Goal: Task Accomplishment & Management: Use online tool/utility

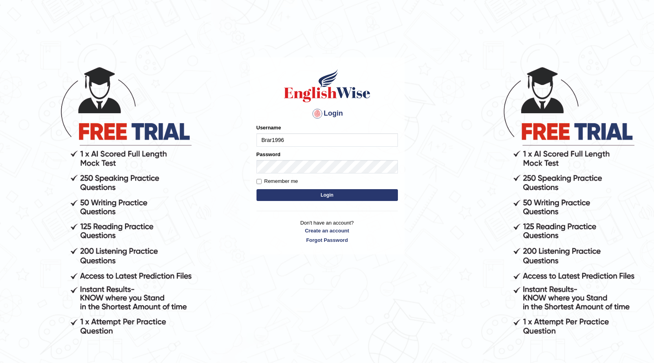
click at [288, 142] on input "Brar1996" at bounding box center [327, 139] width 141 height 13
type input "B"
type input "0421250247"
click at [279, 197] on button "Login" at bounding box center [327, 195] width 141 height 12
click at [308, 194] on button "Login" at bounding box center [327, 195] width 141 height 12
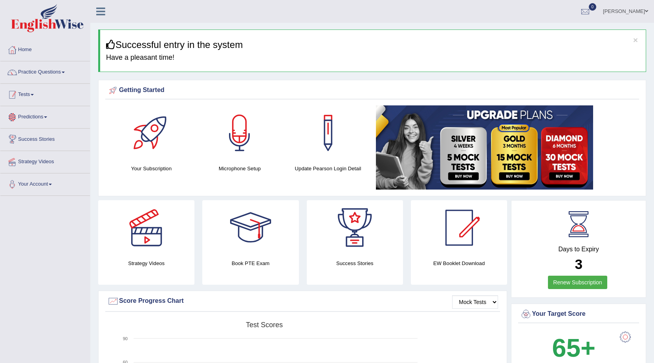
click at [34, 94] on span at bounding box center [32, 95] width 3 height 2
click at [41, 127] on link "Take Mock Test" at bounding box center [51, 127] width 73 height 14
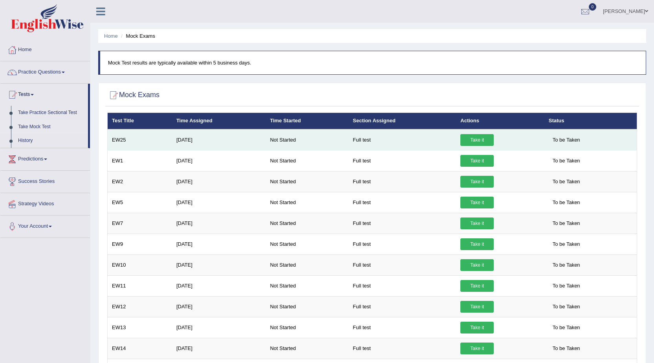
click at [469, 138] on link "Take it" at bounding box center [476, 140] width 33 height 12
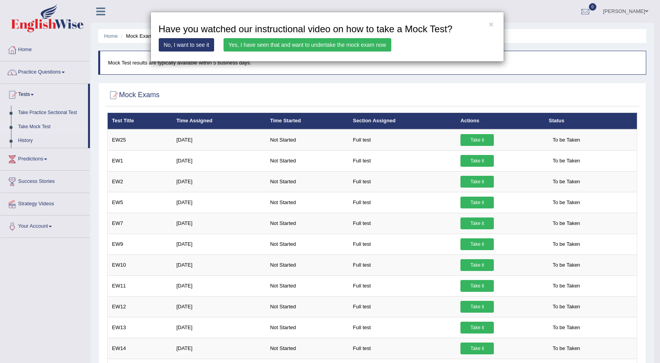
click at [302, 49] on link "Yes, I have seen that and want to undertake the mock exam now" at bounding box center [308, 44] width 168 height 13
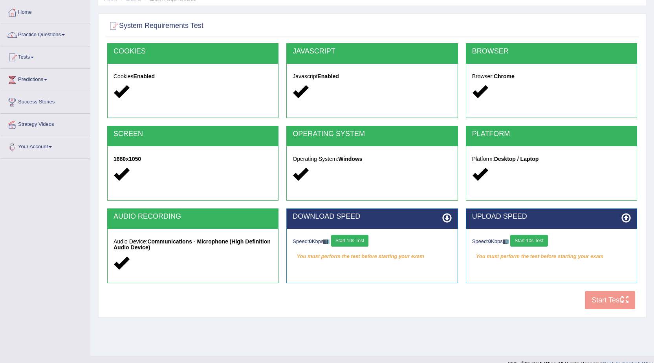
scroll to position [50, 0]
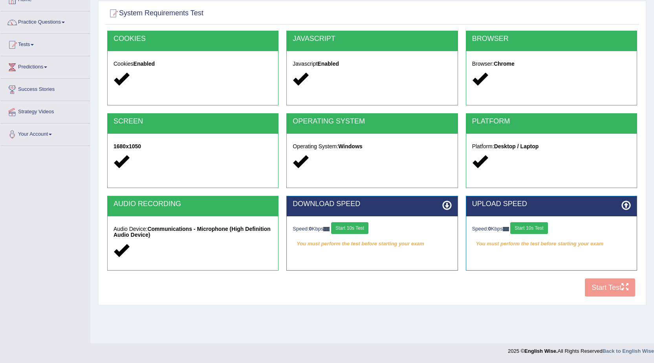
click at [357, 230] on button "Start 10s Test" at bounding box center [349, 228] width 37 height 12
click at [365, 232] on button "Start 10s Test" at bounding box center [358, 228] width 37 height 12
click at [603, 291] on div "COOKIES Cookies Enabled JAVASCRIPT Javascript Enabled BROWSER Browser: Chrome S…" at bounding box center [372, 166] width 534 height 270
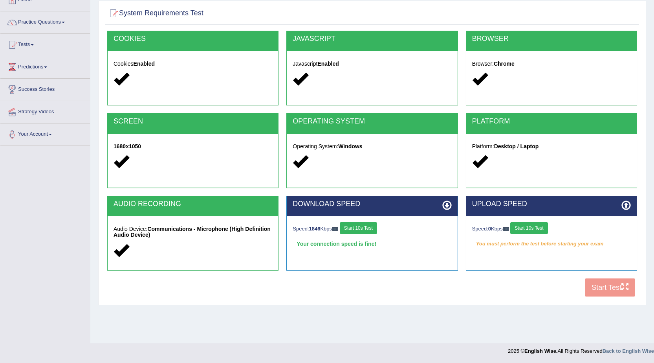
click at [603, 287] on div "COOKIES Cookies Enabled JAVASCRIPT Javascript Enabled BROWSER Browser: Chrome S…" at bounding box center [372, 166] width 534 height 270
click at [605, 288] on div "COOKIES Cookies Enabled JAVASCRIPT Javascript Enabled BROWSER Browser: Chrome S…" at bounding box center [372, 166] width 534 height 270
click at [536, 233] on button "Start 10s Test" at bounding box center [528, 228] width 37 height 12
click at [602, 285] on button "Start Test" at bounding box center [610, 287] width 50 height 18
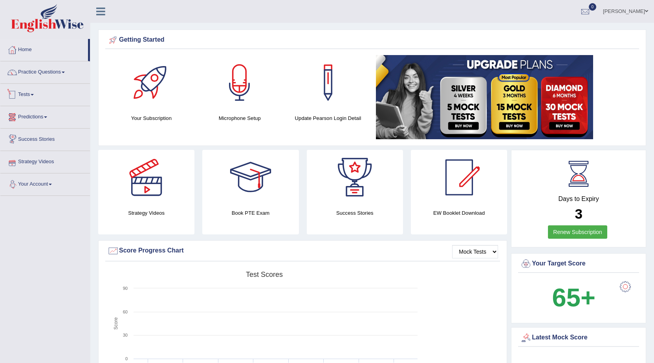
click at [28, 95] on link "Tests" at bounding box center [45, 94] width 90 height 20
click at [25, 143] on link "History" at bounding box center [51, 141] width 73 height 14
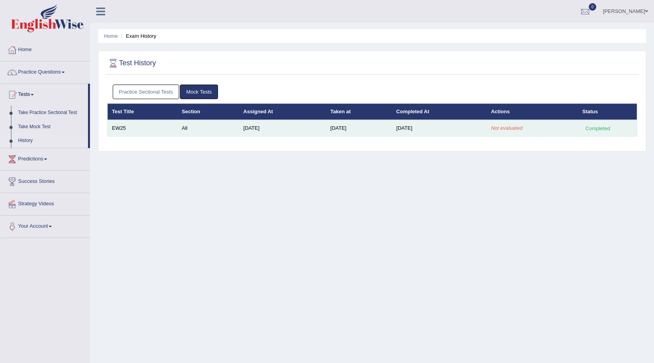
click at [424, 132] on td "Aug 25, 2025" at bounding box center [439, 128] width 95 height 17
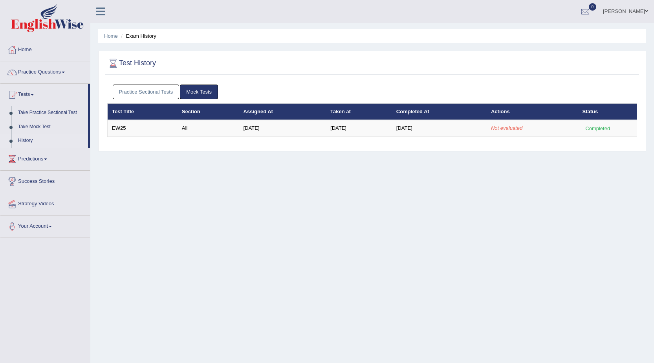
click at [509, 114] on th "Actions" at bounding box center [533, 111] width 92 height 17
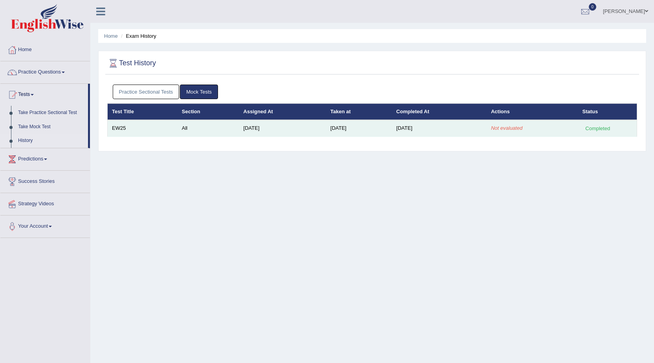
click at [507, 128] on em "Not evaluated" at bounding box center [506, 128] width 31 height 6
click at [121, 133] on td "EW25" at bounding box center [143, 128] width 70 height 17
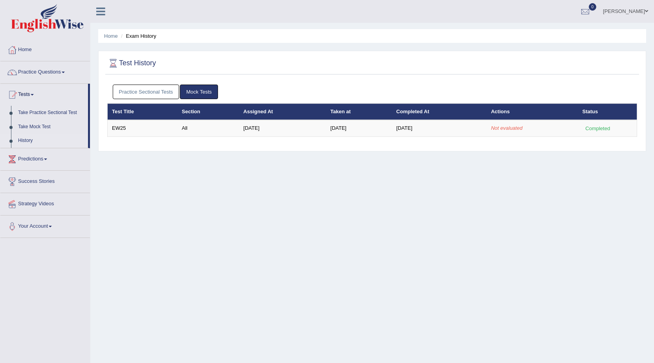
click at [199, 90] on link "Mock Tests" at bounding box center [199, 91] width 38 height 15
click at [32, 125] on link "Take Mock Test" at bounding box center [51, 127] width 73 height 14
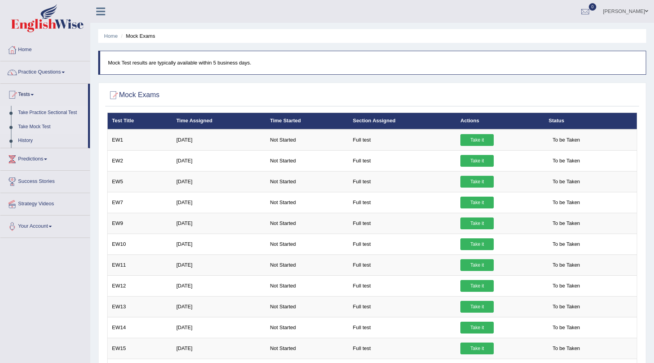
click at [57, 115] on link "Take Practice Sectional Test" at bounding box center [51, 113] width 73 height 14
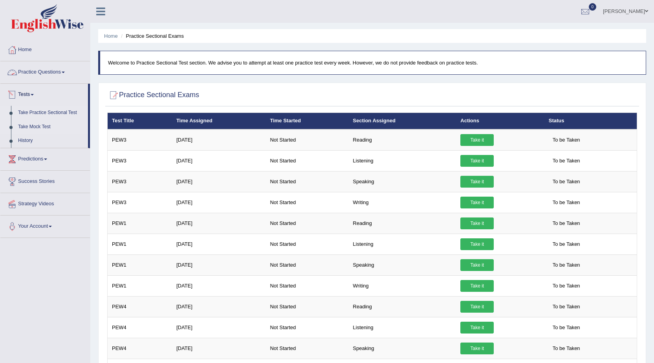
click at [36, 128] on link "Take Mock Test" at bounding box center [51, 127] width 73 height 14
click at [45, 138] on link "History" at bounding box center [51, 141] width 73 height 14
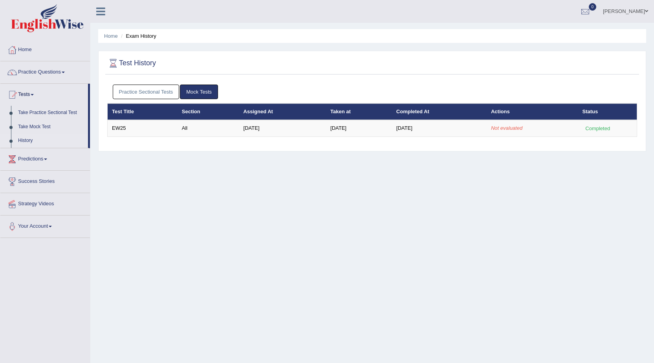
click at [339, 238] on div "Home Exam History Test History Practice Sectional Tests Mock Tests Test Title S…" at bounding box center [372, 196] width 564 height 393
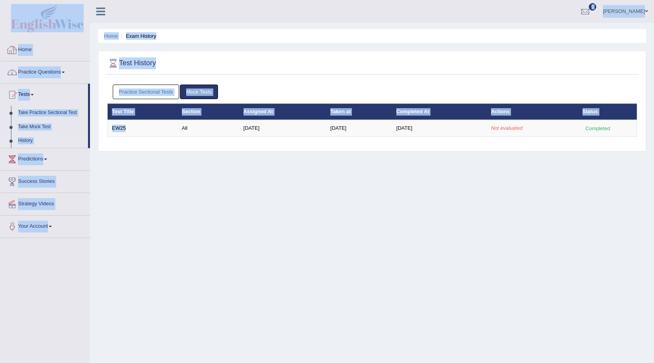
drag, startPoint x: 146, startPoint y: 115, endPoint x: 7, endPoint y: 52, distance: 152.5
click at [0, 24] on div "Toggle navigation Home Practice Questions Speaking Practice Read Aloud Repeat S…" at bounding box center [327, 204] width 654 height 409
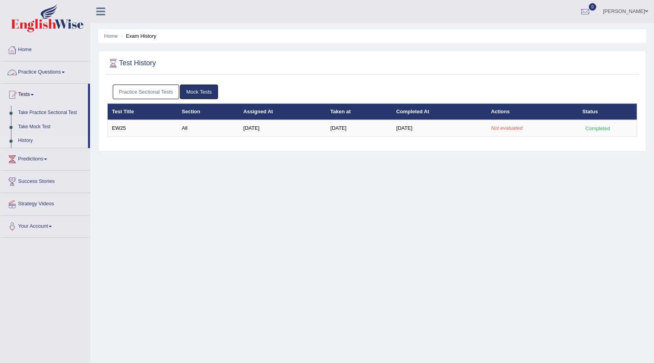
click at [151, 277] on div "Home Exam History Test History Practice Sectional Tests Mock Tests Test Title S…" at bounding box center [372, 196] width 564 height 393
click at [34, 53] on link "Home" at bounding box center [45, 49] width 90 height 20
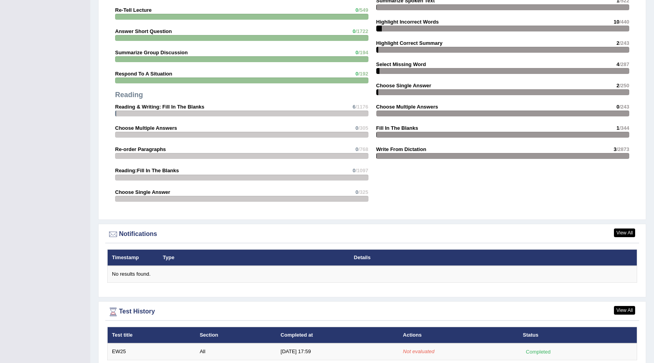
scroll to position [774, 0]
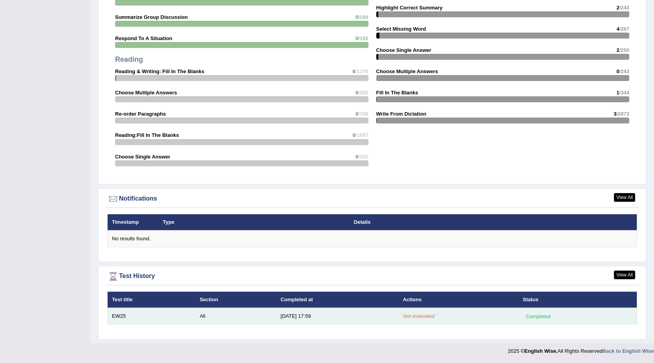
click at [288, 322] on td "8/25/25 17:59" at bounding box center [337, 316] width 123 height 17
click at [308, 316] on td "8/25/25 17:59" at bounding box center [337, 316] width 123 height 17
drag, startPoint x: 402, startPoint y: 309, endPoint x: 456, endPoint y: 312, distance: 54.3
click at [409, 310] on td "Not evaluated" at bounding box center [459, 316] width 120 height 17
click at [462, 312] on td "Not evaluated" at bounding box center [459, 316] width 120 height 17
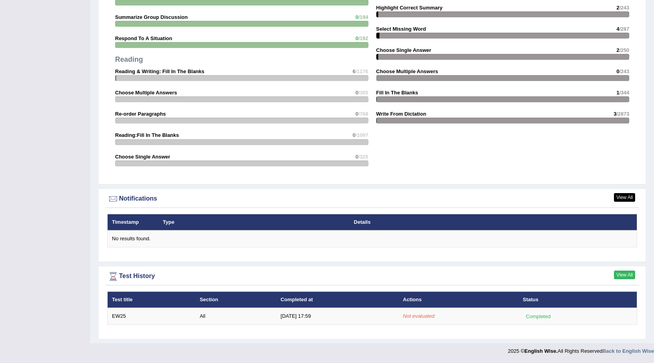
click at [627, 275] on link "View All" at bounding box center [624, 274] width 21 height 9
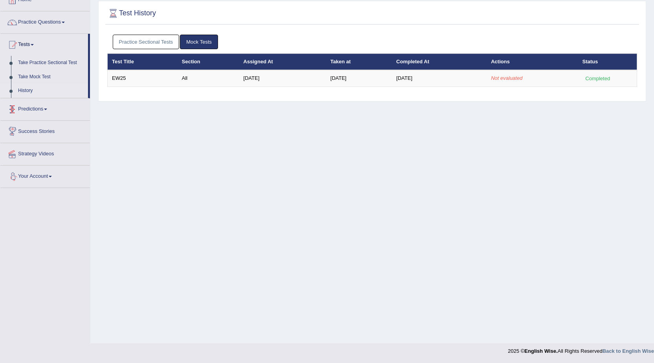
click at [48, 100] on link "Predictions" at bounding box center [45, 108] width 90 height 20
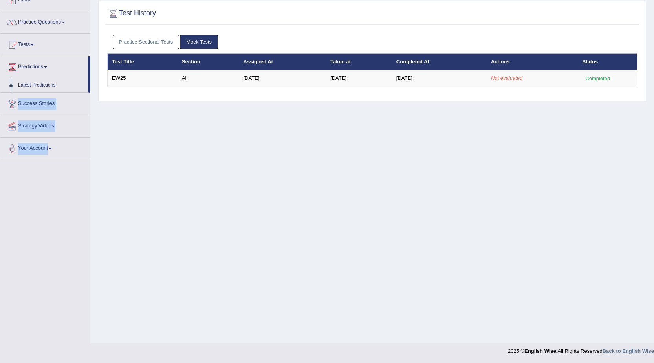
drag, startPoint x: 89, startPoint y: 84, endPoint x: 93, endPoint y: 92, distance: 9.0
click at [96, 101] on div "Toggle navigation Home Practice Questions Speaking Practice Read Aloud Repeat S…" at bounding box center [327, 154] width 654 height 409
click at [116, 167] on div "Home Exam History Test History Practice Sectional Tests Mock Tests Test Title S…" at bounding box center [372, 146] width 564 height 393
click at [46, 88] on link "Latest Predictions" at bounding box center [51, 85] width 73 height 14
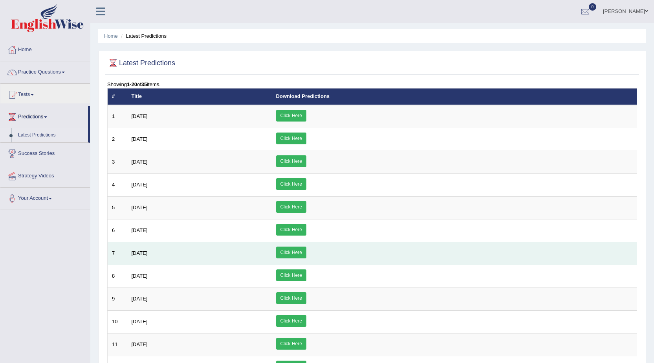
click at [568, 252] on td "Click Here" at bounding box center [454, 253] width 365 height 23
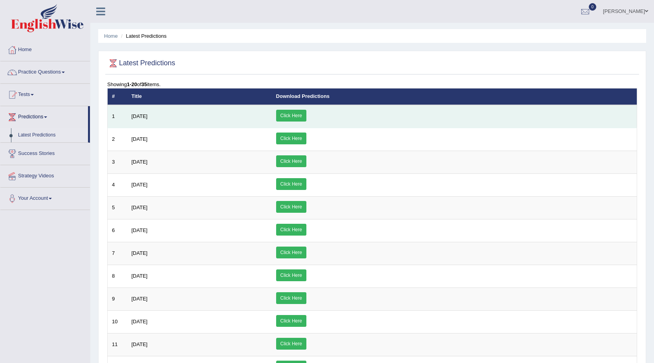
click at [306, 118] on link "Click Here" at bounding box center [291, 116] width 30 height 12
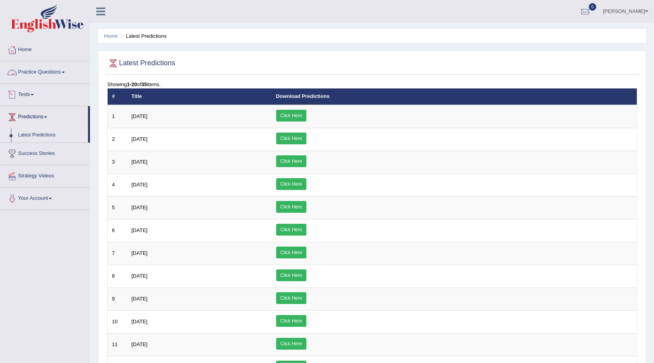
click at [34, 94] on span at bounding box center [32, 95] width 3 height 2
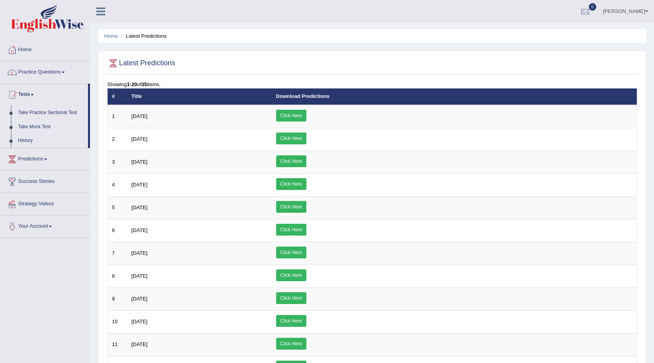
click at [48, 130] on link "Take Mock Test" at bounding box center [51, 127] width 73 height 14
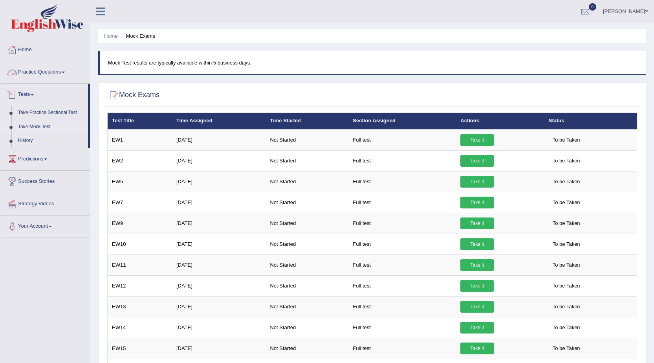
click at [65, 67] on link "Practice Questions" at bounding box center [45, 71] width 90 height 20
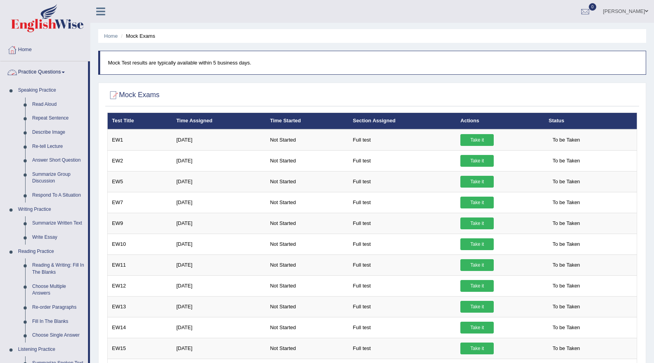
click at [63, 81] on link "Practice Questions" at bounding box center [44, 71] width 88 height 20
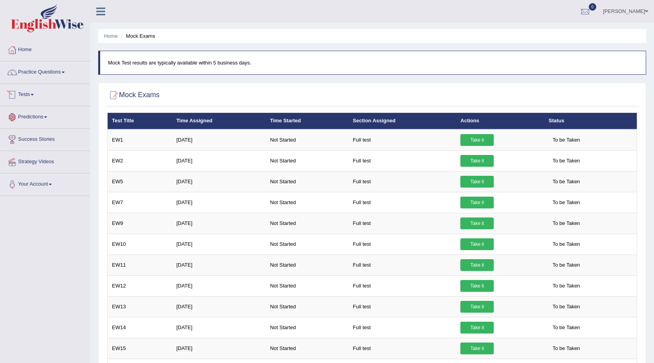
click at [46, 121] on link "Predictions" at bounding box center [45, 116] width 90 height 20
click at [255, 69] on blockquote "Mock Test results are typically available within 5 business days." at bounding box center [372, 63] width 548 height 24
click at [64, 71] on link "Practice Questions" at bounding box center [45, 71] width 90 height 20
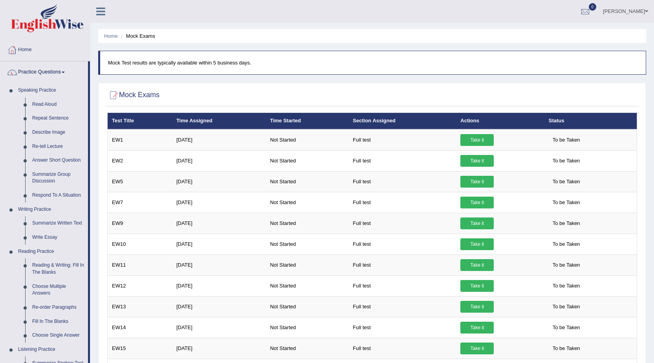
click at [38, 73] on link "Practice Questions" at bounding box center [44, 71] width 88 height 20
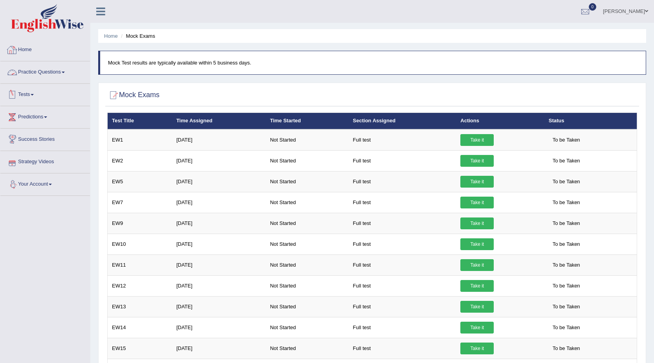
click at [28, 91] on link "Tests" at bounding box center [45, 94] width 90 height 20
click at [22, 140] on link "History" at bounding box center [51, 141] width 73 height 14
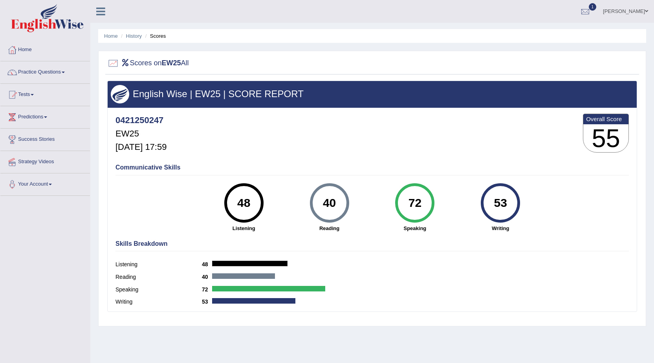
click at [42, 72] on link "Practice Questions" at bounding box center [45, 71] width 90 height 20
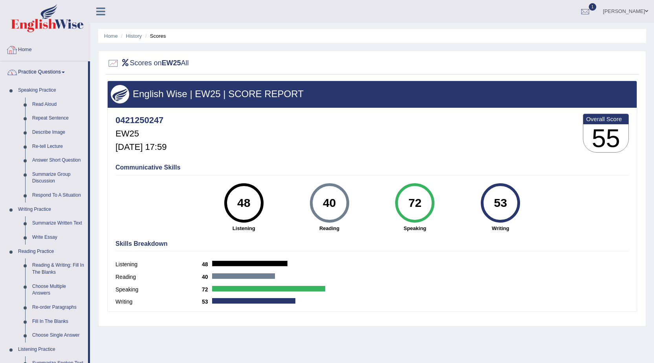
click at [26, 48] on link "Home" at bounding box center [45, 49] width 90 height 20
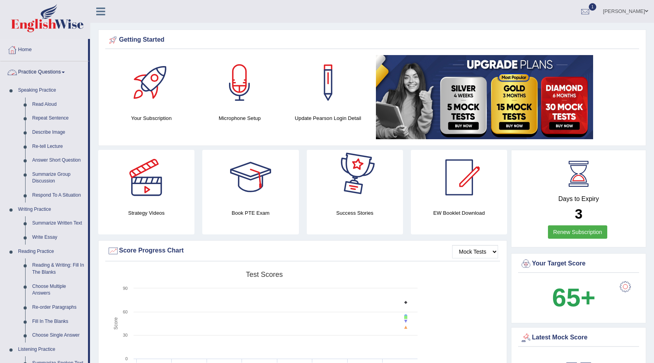
click at [37, 71] on link "Practice Questions" at bounding box center [44, 71] width 88 height 20
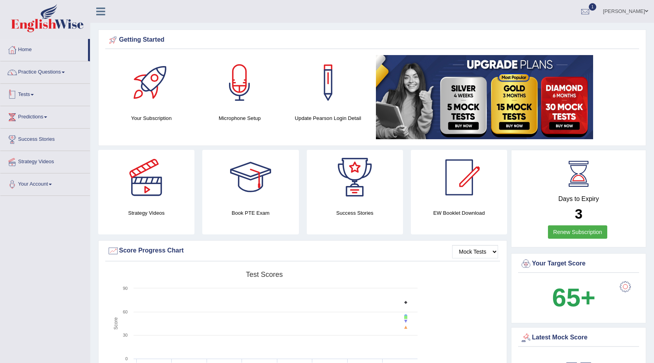
click at [29, 93] on link "Tests" at bounding box center [45, 94] width 90 height 20
click at [29, 127] on link "Take Mock Test" at bounding box center [51, 127] width 73 height 14
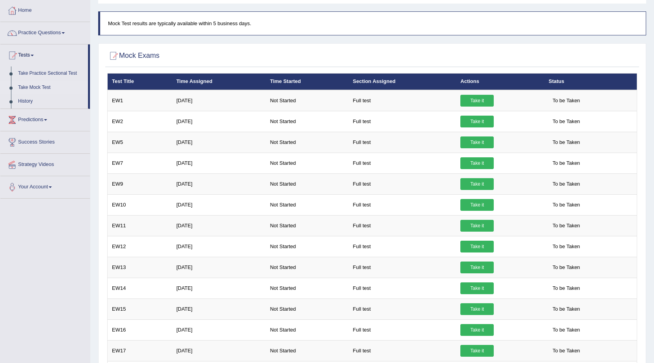
scroll to position [39, 0]
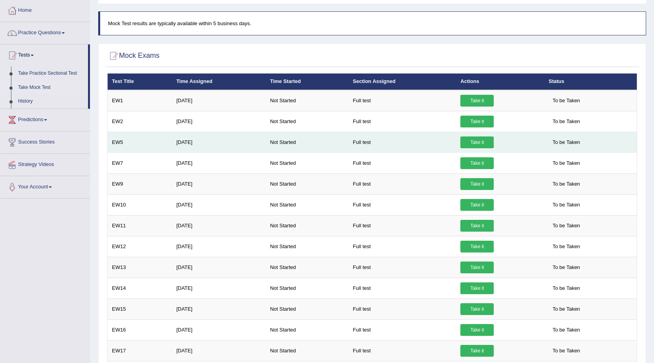
drag, startPoint x: 0, startPoint y: 0, endPoint x: 444, endPoint y: 146, distance: 467.8
